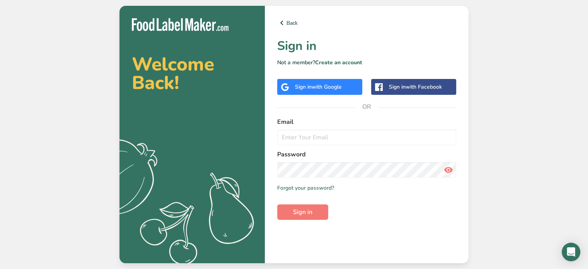
click at [347, 89] on div "Sign in with Google" at bounding box center [319, 87] width 85 height 16
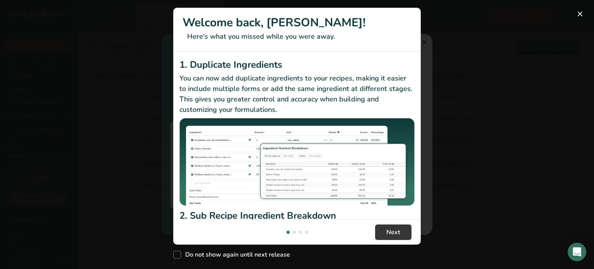
click at [582, 13] on button "New Features" at bounding box center [580, 14] width 12 height 12
